Goal: Connect with others: Establish contact or relationships with other users

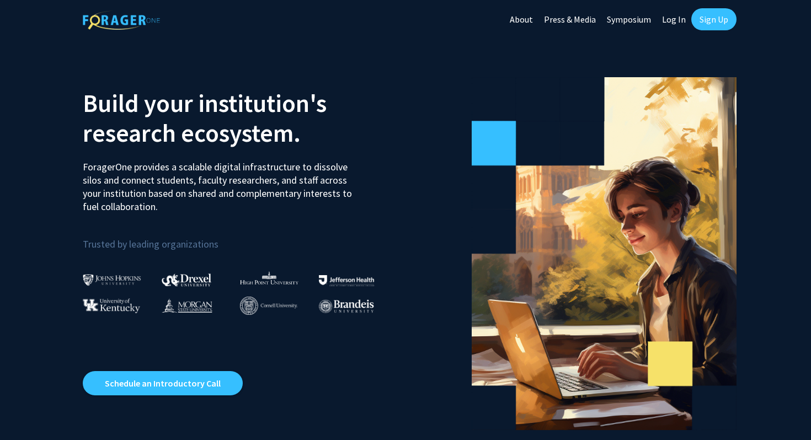
click at [714, 19] on link "Sign Up" at bounding box center [714, 19] width 45 height 22
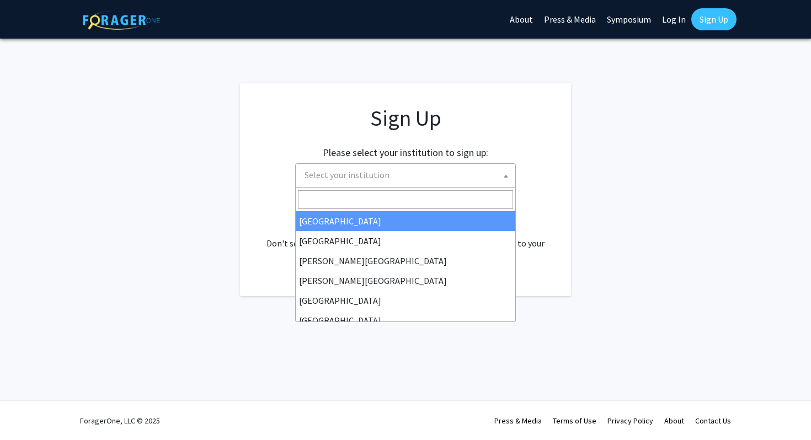
click at [379, 178] on span "Select your institution" at bounding box center [347, 174] width 85 height 11
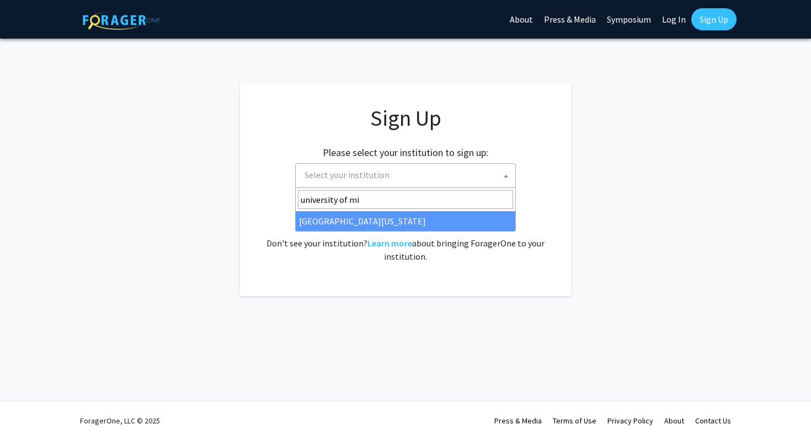
type input "university of mi"
select select "33"
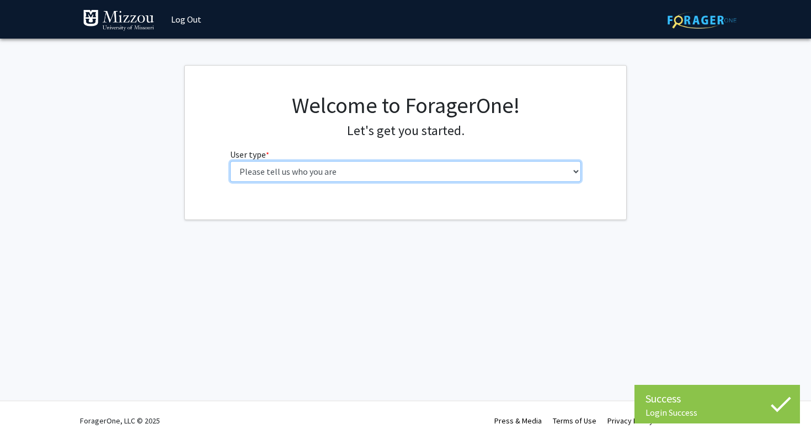
click at [348, 169] on select "Please tell us who you are Undergraduate Student Master's Student Doctoral Cand…" at bounding box center [406, 171] width 352 height 21
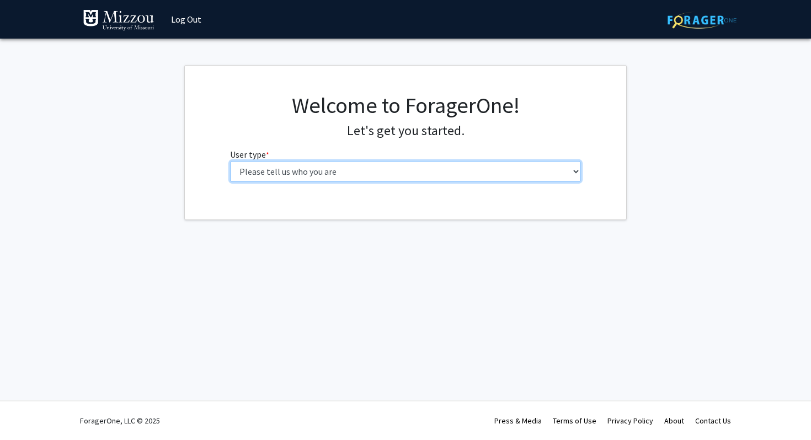
select select "1: undergrad"
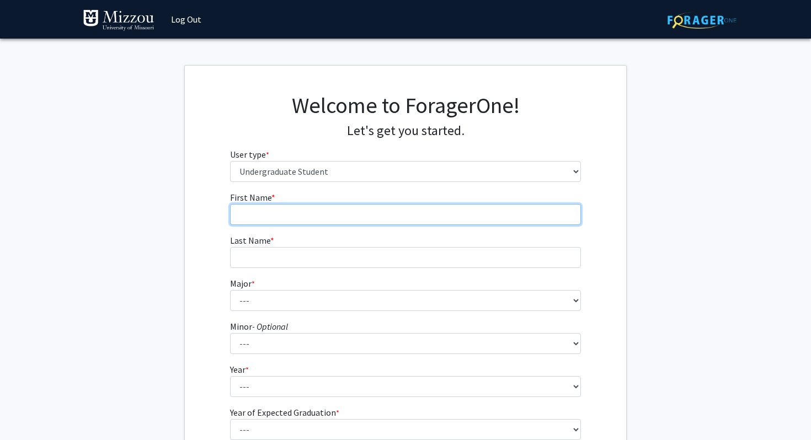
click at [344, 215] on input "First Name * required" at bounding box center [406, 214] width 352 height 21
type input "Jaden"
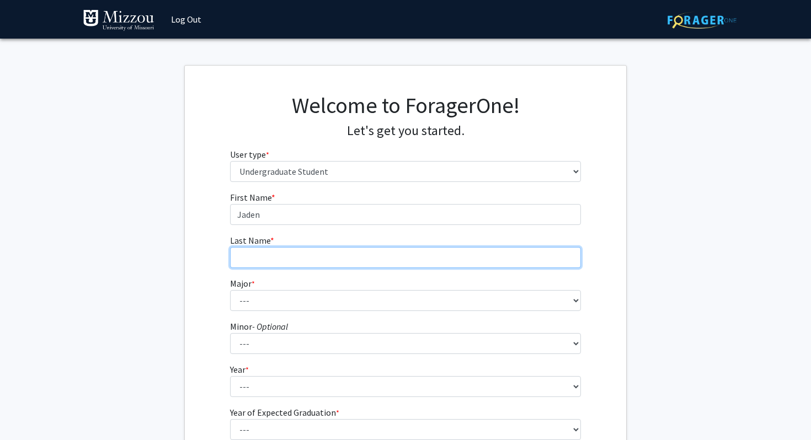
click at [308, 251] on input "Last Name * required" at bounding box center [406, 257] width 352 height 21
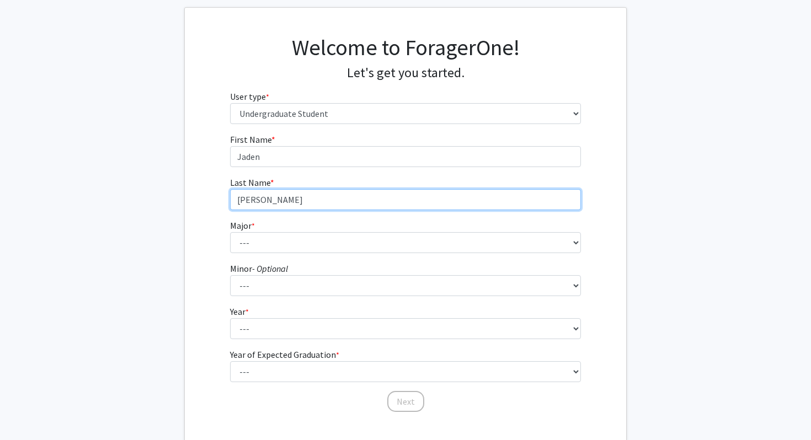
scroll to position [124, 0]
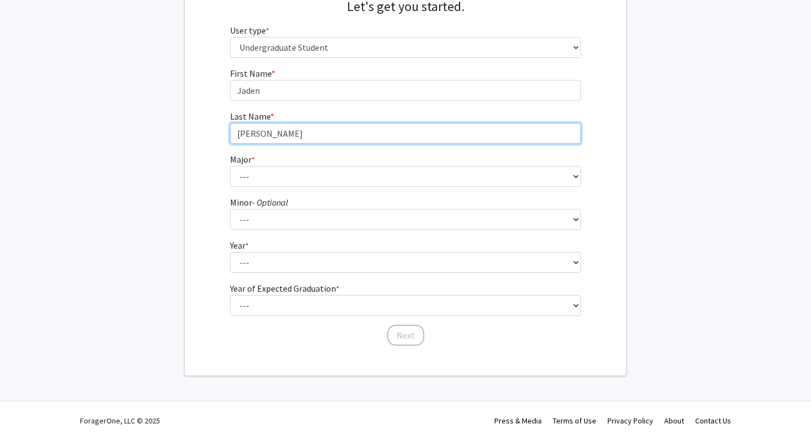
type input "Smith"
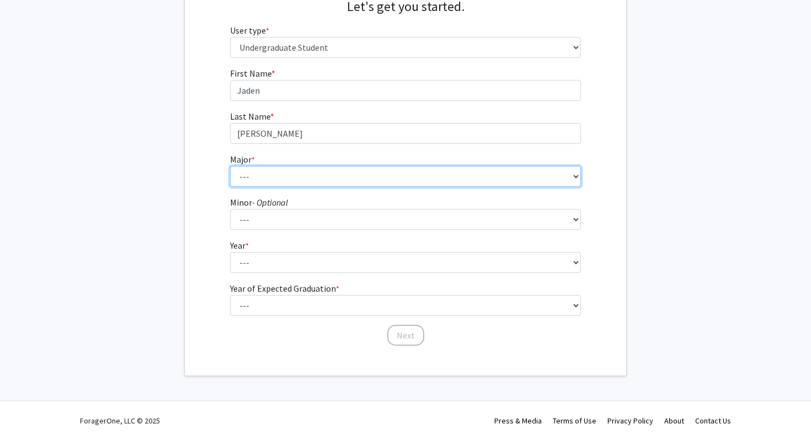
click at [263, 179] on select "--- Agribusiness Management Agricultural Education Agricultural Education: Comm…" at bounding box center [406, 176] width 352 height 21
select select "134: 2627"
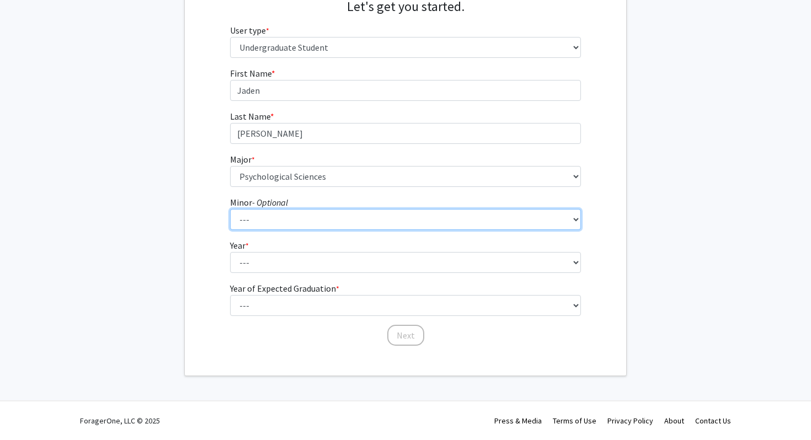
click at [266, 217] on select "--- Accountancy Aerospace Engineering Aerospace Studies Agribusiness Management…" at bounding box center [406, 219] width 352 height 21
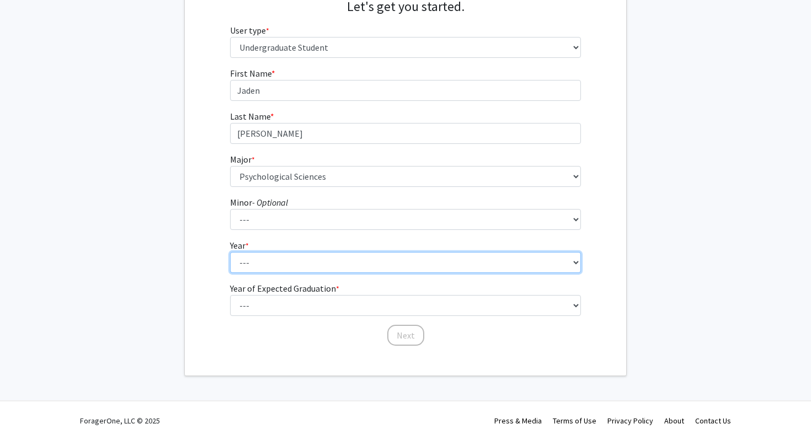
click at [246, 259] on select "--- First-year Sophomore Junior Senior Postbaccalaureate Certificate" at bounding box center [406, 262] width 352 height 21
select select "4: senior"
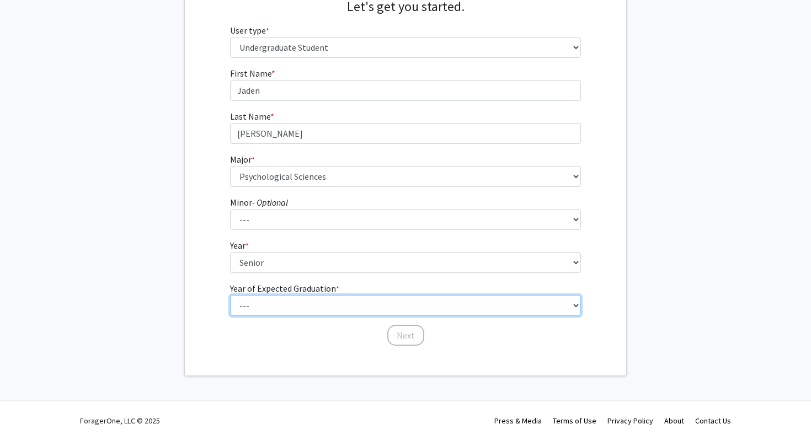
click at [255, 300] on select "--- 2025 2026 2027 2028 2029 2030 2031 2032 2033 2034" at bounding box center [406, 305] width 352 height 21
select select "2: 2026"
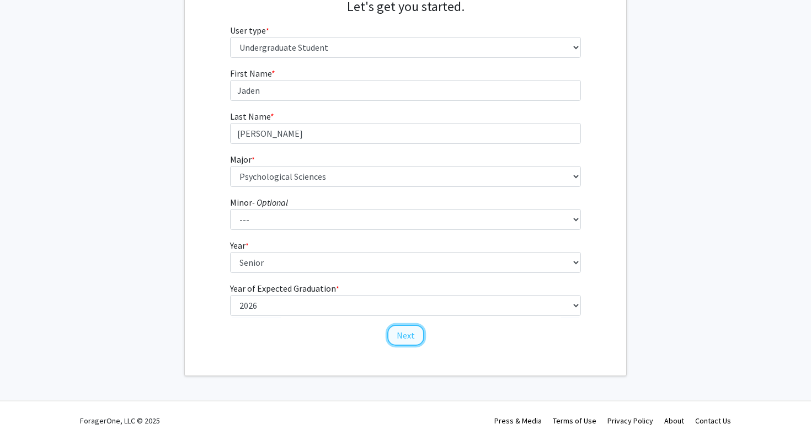
click at [412, 334] on button "Next" at bounding box center [405, 335] width 37 height 21
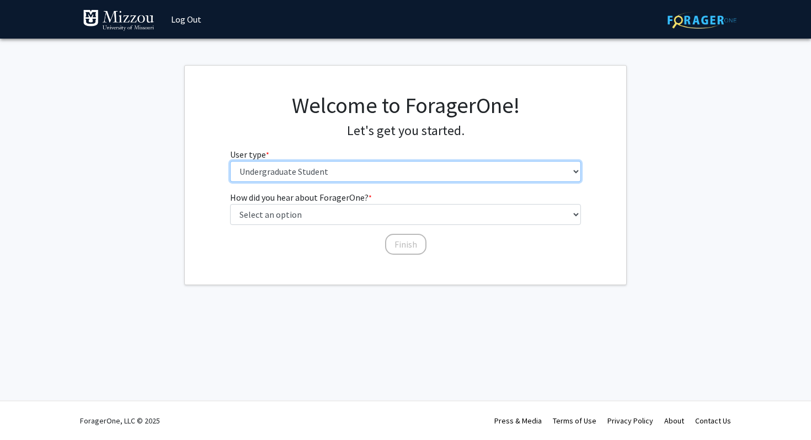
click at [290, 179] on select "Please tell us who you are Undergraduate Student Master's Student Doctoral Cand…" at bounding box center [406, 171] width 352 height 21
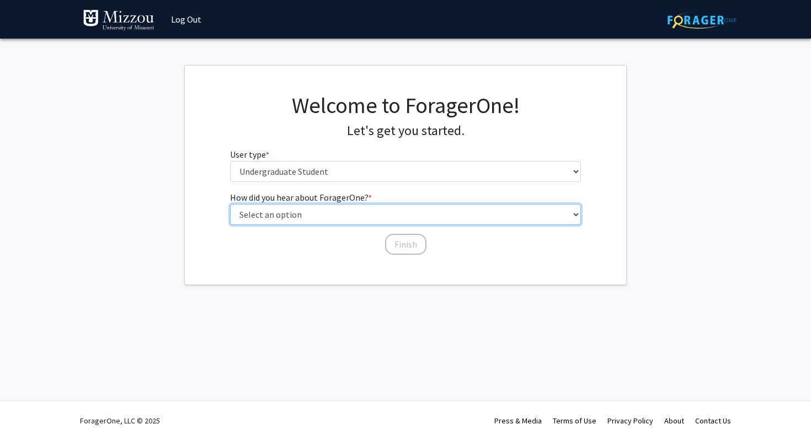
click at [295, 210] on select "Select an option Peer/student recommendation Faculty/staff recommendation Unive…" at bounding box center [406, 214] width 352 height 21
select select "2: faculty_recommendation"
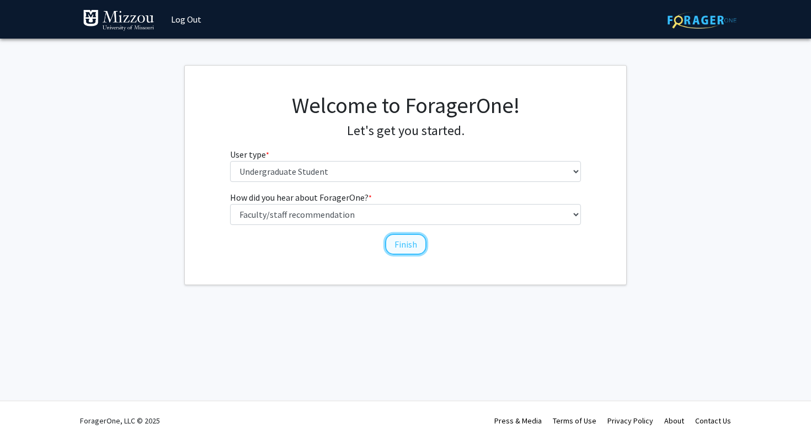
click at [397, 239] on button "Finish" at bounding box center [405, 244] width 41 height 21
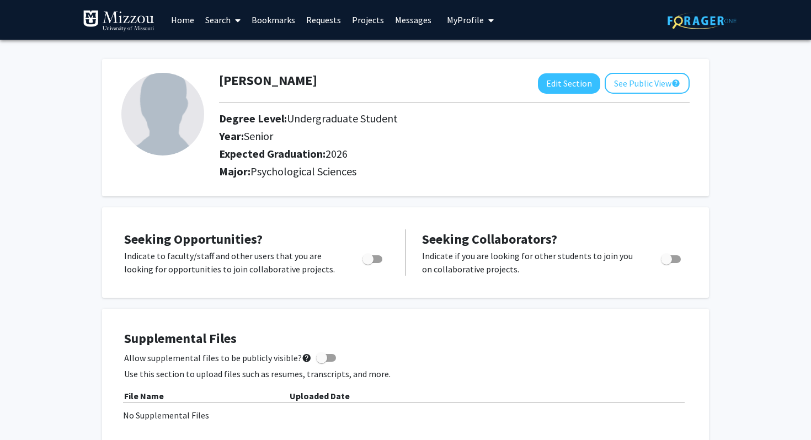
click at [219, 22] on link "Search" at bounding box center [223, 20] width 46 height 39
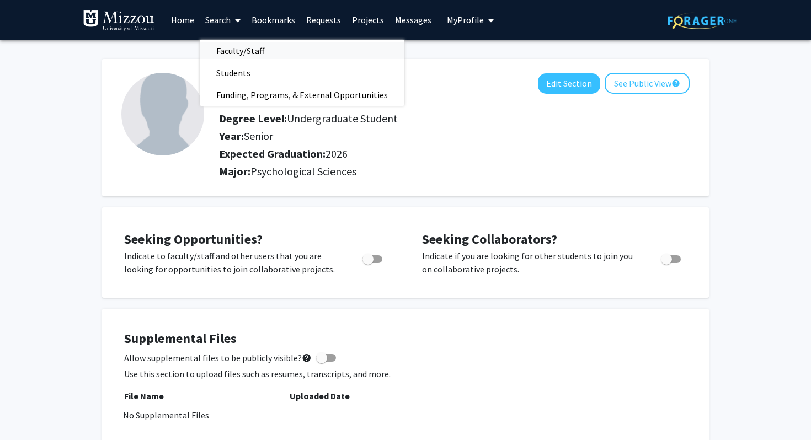
click at [231, 51] on span "Faculty/Staff" at bounding box center [240, 51] width 81 height 22
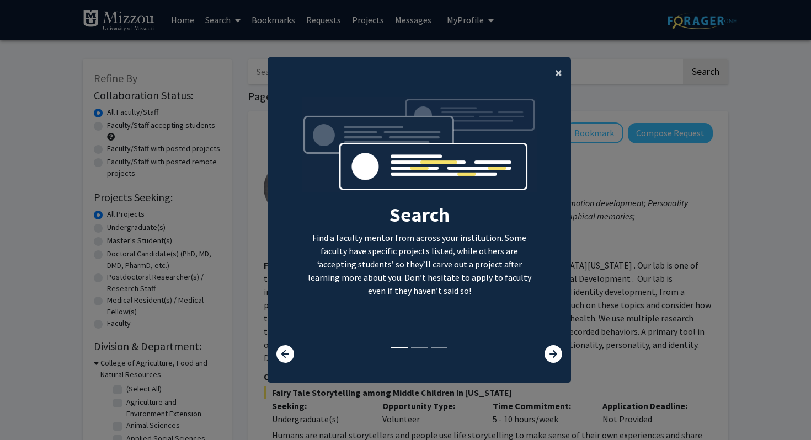
click at [557, 71] on span "×" at bounding box center [558, 72] width 7 height 17
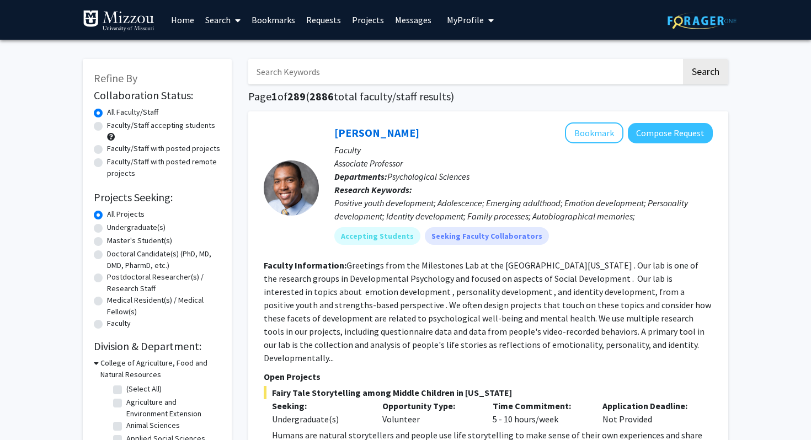
click at [411, 77] on input "Search Keywords" at bounding box center [464, 71] width 433 height 25
click at [683, 59] on button "Search" at bounding box center [705, 71] width 45 height 25
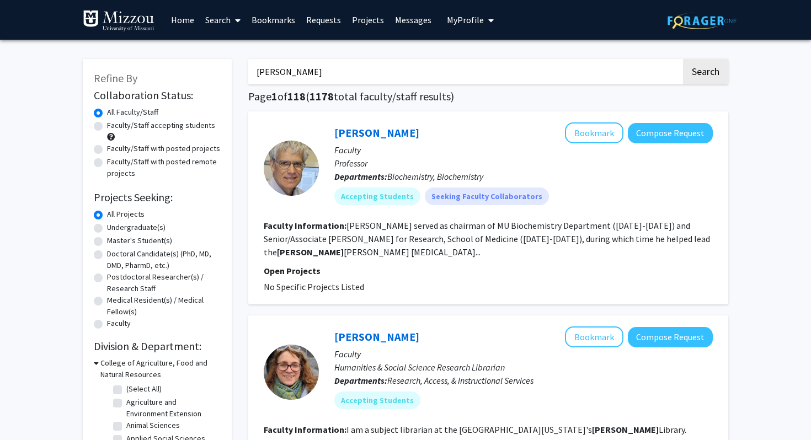
type input "dr. Ellis-kalton"
click at [683, 59] on button "Search" at bounding box center [705, 71] width 45 height 25
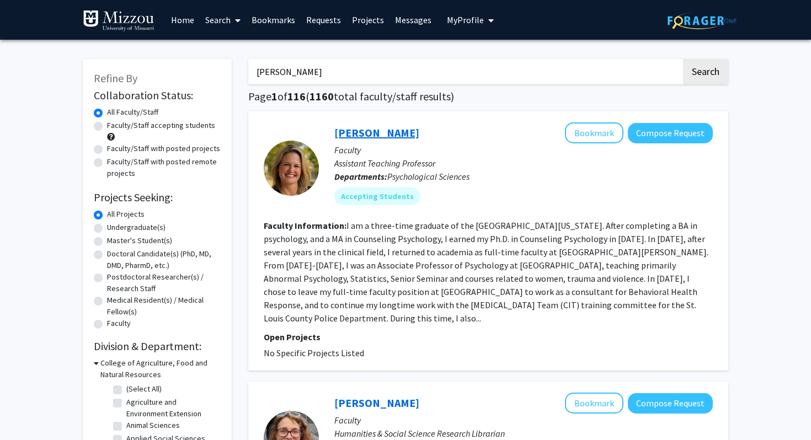
click at [371, 134] on link "Carrie Ellis-Kalton" at bounding box center [376, 133] width 85 height 14
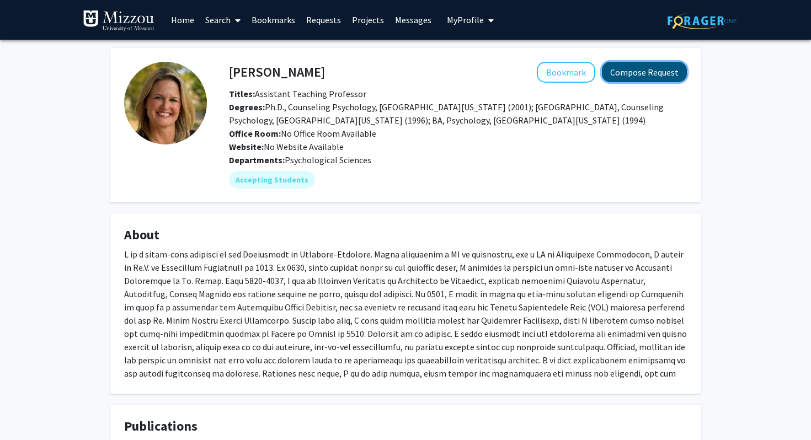
click at [651, 76] on button "Compose Request" at bounding box center [644, 72] width 85 height 20
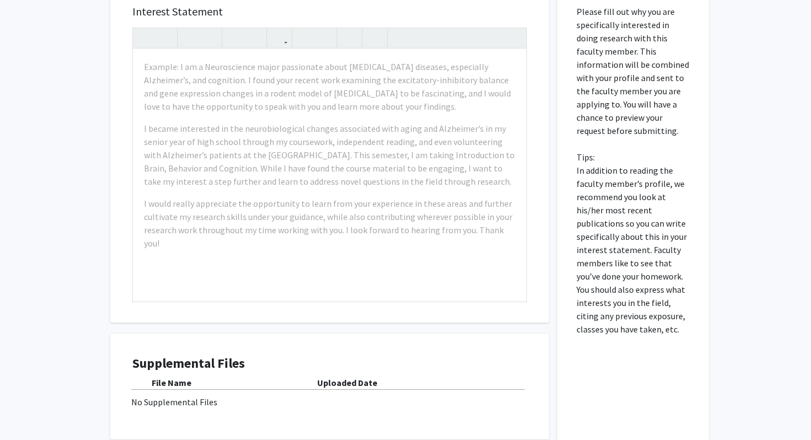
scroll to position [298, 0]
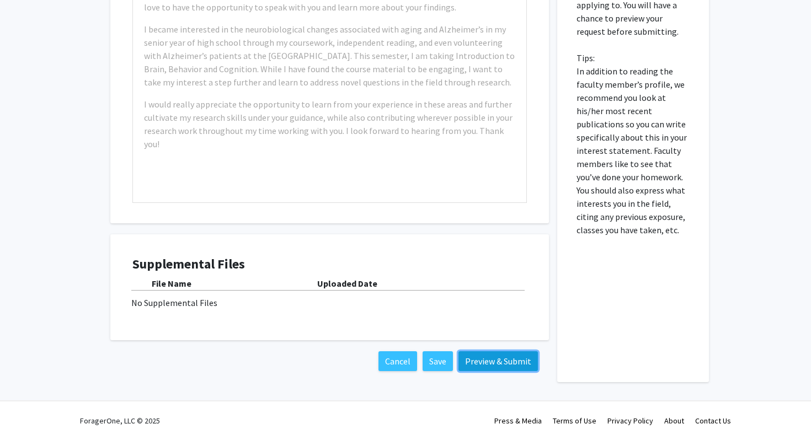
click at [497, 355] on button "Preview & Submit" at bounding box center [498, 362] width 79 height 20
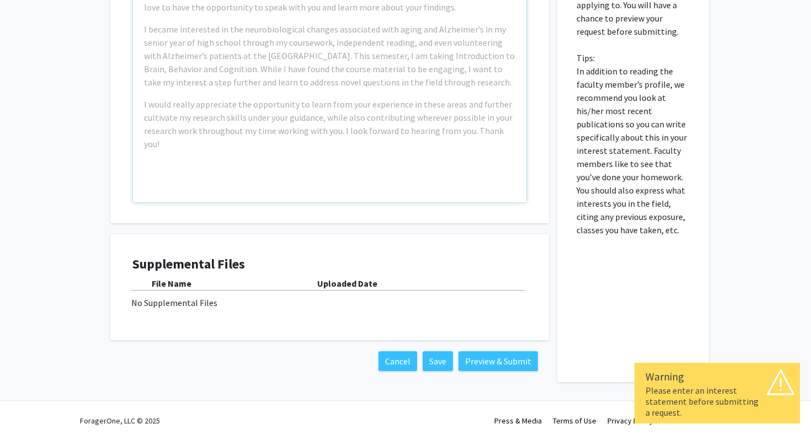
click at [364, 145] on div "Example: I am a Neuroscience major passionate about neurodegenerative diseases,…" at bounding box center [330, 76] width 394 height 253
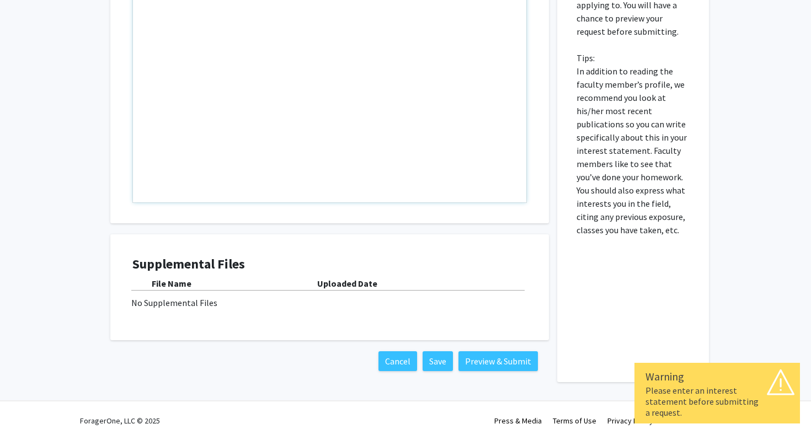
type textarea "."
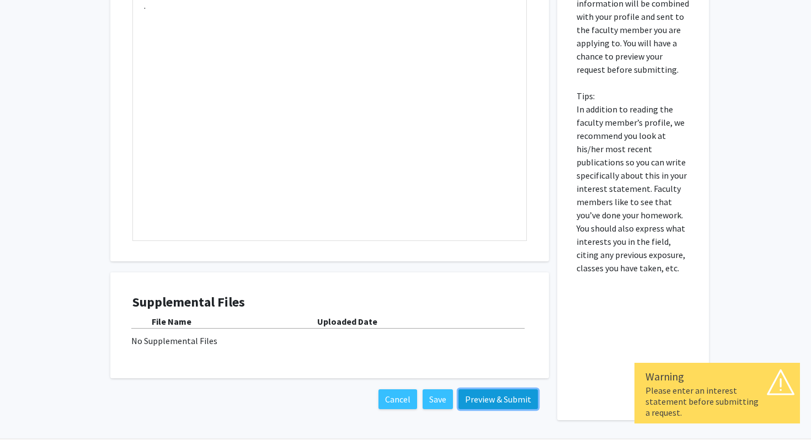
click at [486, 393] on button "Preview & Submit" at bounding box center [498, 400] width 79 height 20
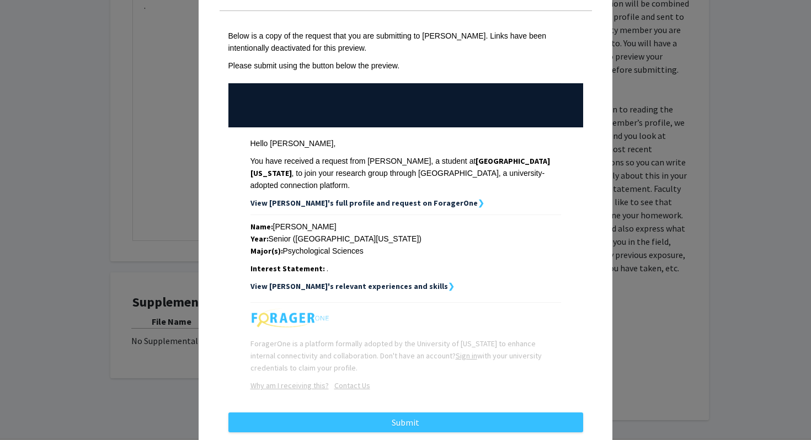
scroll to position [60, 0]
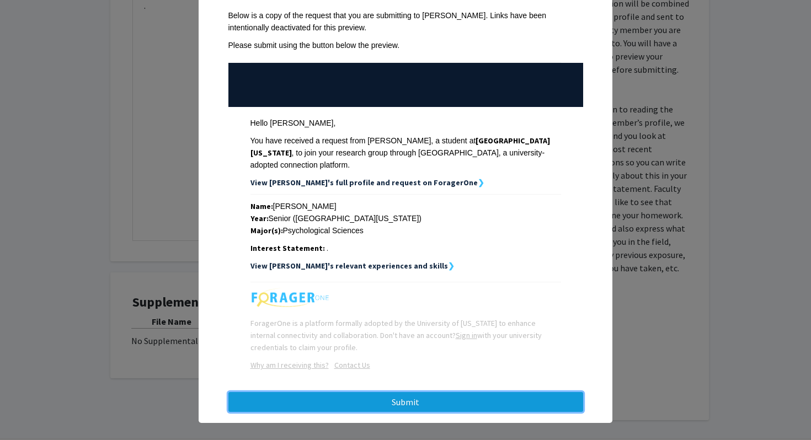
click at [410, 392] on button "Submit" at bounding box center [406, 402] width 355 height 20
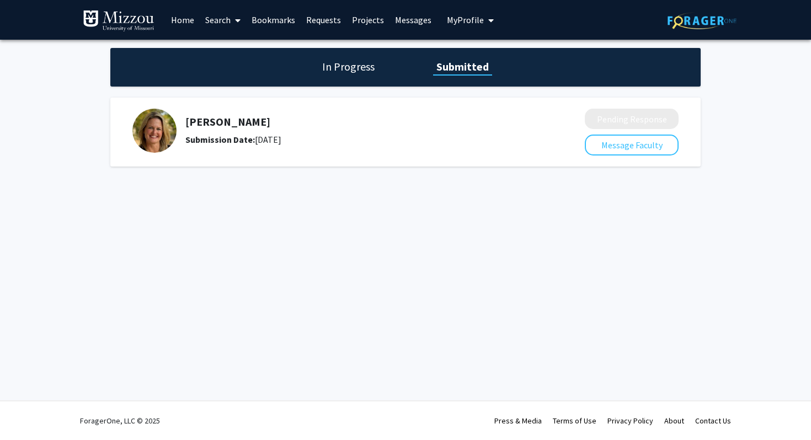
click at [332, 68] on h1 "In Progress" at bounding box center [348, 66] width 59 height 15
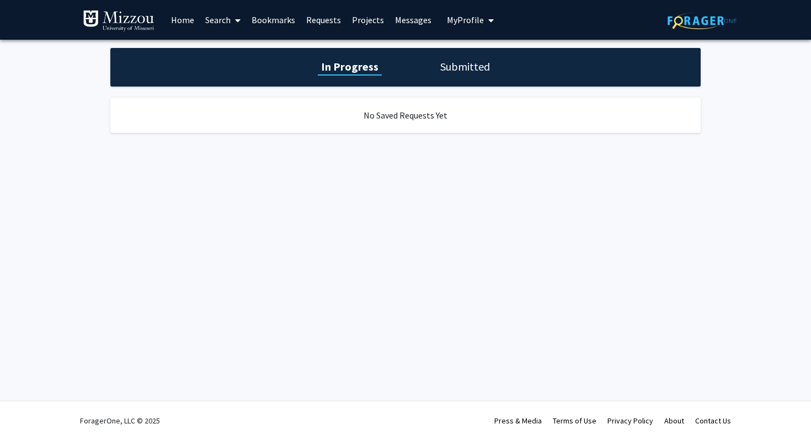
click at [222, 22] on link "Search" at bounding box center [223, 20] width 46 height 39
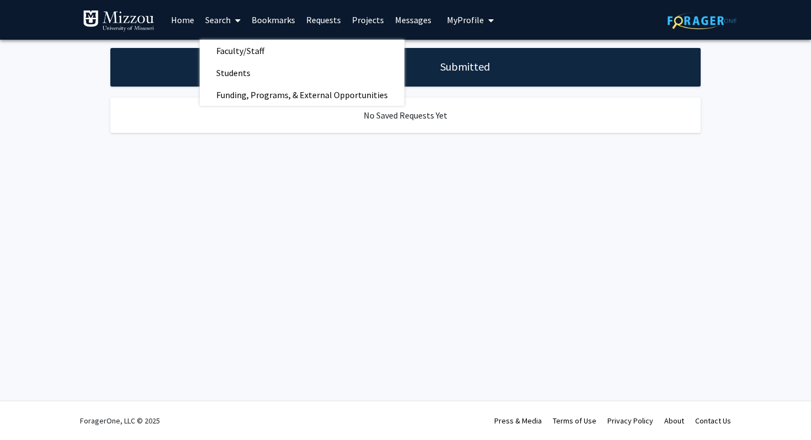
click at [315, 20] on link "Requests" at bounding box center [324, 20] width 46 height 39
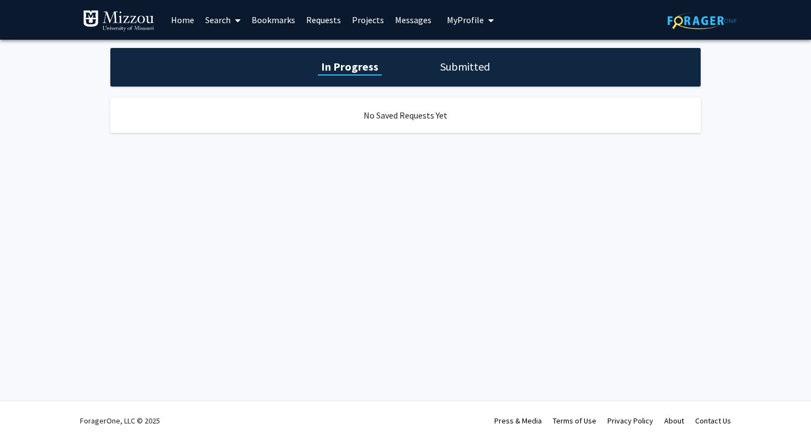
click at [322, 23] on link "Requests" at bounding box center [324, 20] width 46 height 39
click at [452, 72] on h1 "Submitted" at bounding box center [465, 66] width 56 height 15
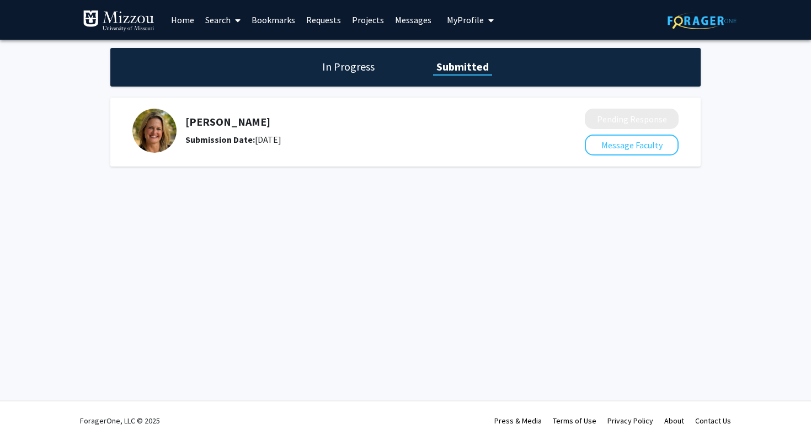
click at [362, 68] on h1 "In Progress" at bounding box center [348, 66] width 59 height 15
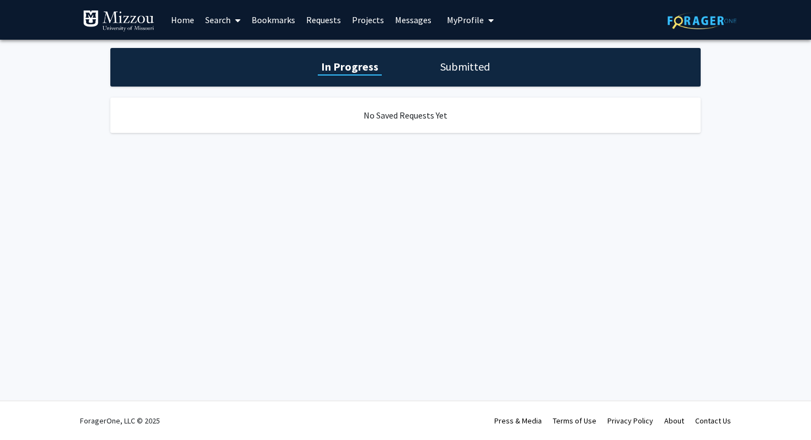
click at [182, 19] on link "Home" at bounding box center [183, 20] width 34 height 39
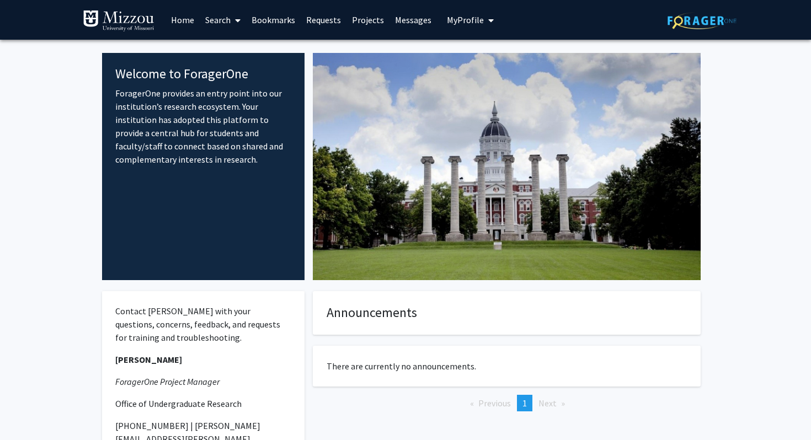
click at [232, 23] on span at bounding box center [236, 20] width 10 height 39
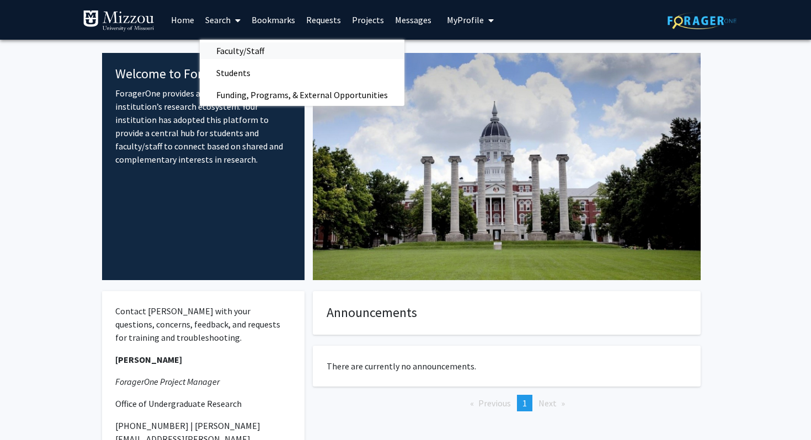
click at [242, 51] on span "Faculty/Staff" at bounding box center [240, 51] width 81 height 22
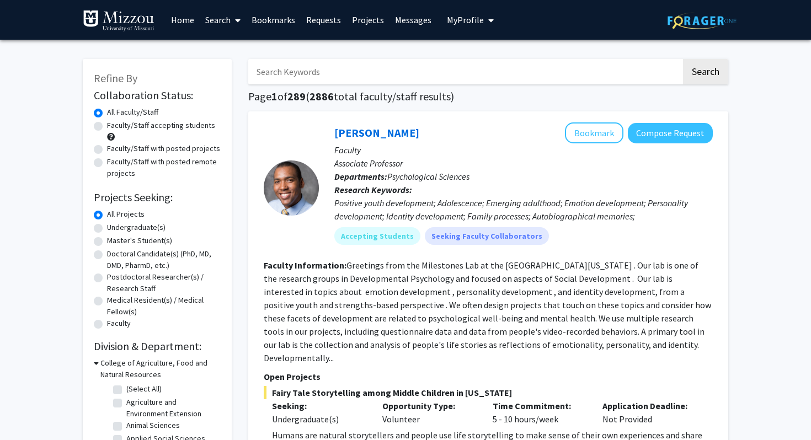
click at [326, 75] on input "Search Keywords" at bounding box center [464, 71] width 433 height 25
type input "k"
click at [341, 20] on link "Requests" at bounding box center [324, 20] width 46 height 39
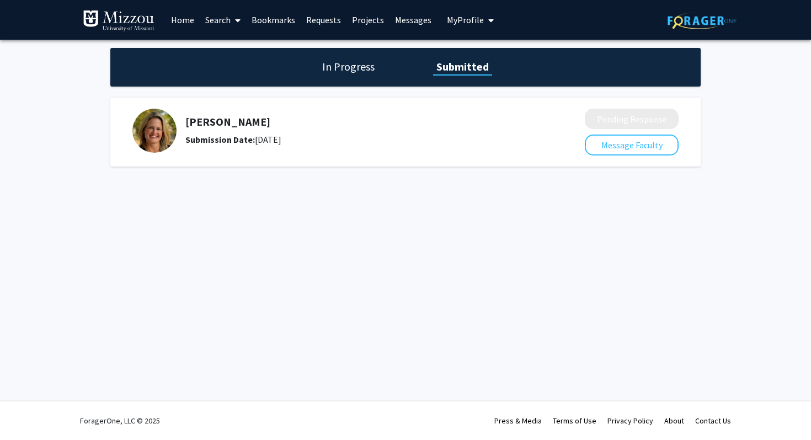
click at [204, 123] on h5 "Carrie Ellis-Kalton" at bounding box center [355, 121] width 341 height 13
click at [148, 136] on img at bounding box center [154, 131] width 44 height 44
click at [632, 144] on button "Message Faculty" at bounding box center [632, 145] width 94 height 21
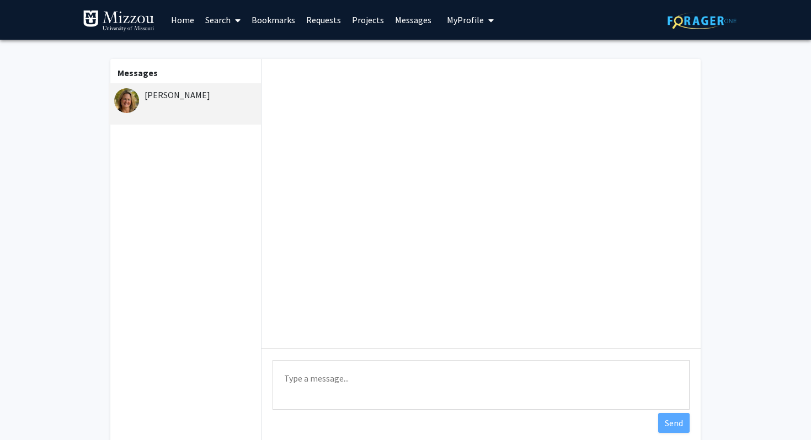
click at [319, 371] on textarea "Type a message" at bounding box center [481, 385] width 417 height 50
type textarea "Sorry, i am for psych 3020"
click at [675, 427] on button "Send" at bounding box center [673, 423] width 31 height 20
